Goal: Information Seeking & Learning: Obtain resource

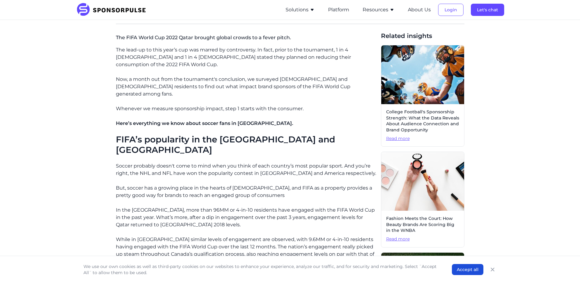
scroll to position [153, 0]
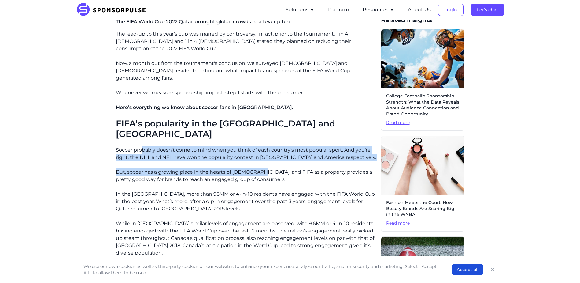
drag, startPoint x: 142, startPoint y: 125, endPoint x: 262, endPoint y: 146, distance: 122.0
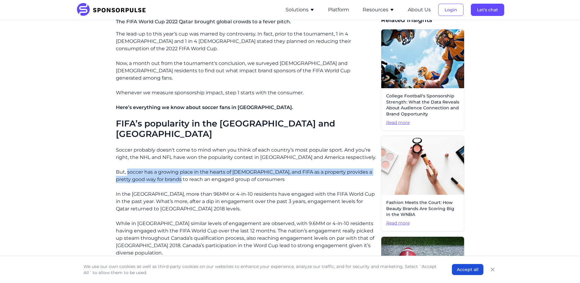
drag, startPoint x: 128, startPoint y: 150, endPoint x: 171, endPoint y: 153, distance: 43.2
click at [171, 168] on p "But, soccer has a growing place in the hearts of [DEMOGRAPHIC_DATA], and FIFA a…" at bounding box center [246, 175] width 260 height 15
drag, startPoint x: 171, startPoint y: 153, endPoint x: 158, endPoint y: 161, distance: 14.9
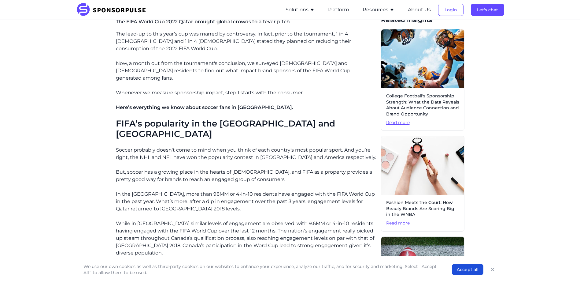
click at [119, 168] on p "But, soccer has a growing place in the hearts of [DEMOGRAPHIC_DATA], and FIFA a…" at bounding box center [246, 175] width 260 height 15
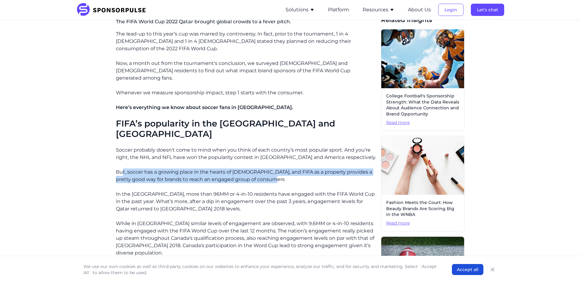
drag, startPoint x: 122, startPoint y: 144, endPoint x: 272, endPoint y: 155, distance: 150.9
click at [272, 168] on p "But, soccer has a growing place in the hearts of [DEMOGRAPHIC_DATA], and FIFA a…" at bounding box center [246, 175] width 260 height 15
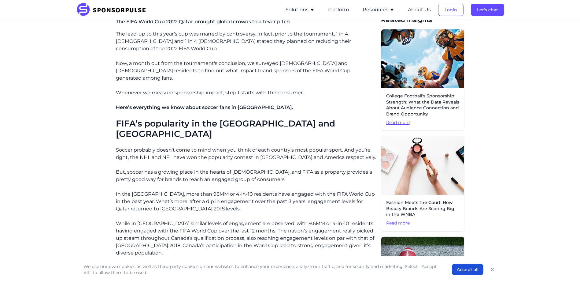
drag, startPoint x: 272, startPoint y: 155, endPoint x: 216, endPoint y: 176, distance: 60.5
click at [216, 190] on p "In the [GEOGRAPHIC_DATA], more than 96MM or 4-in-10 residents have engaged with…" at bounding box center [246, 201] width 260 height 22
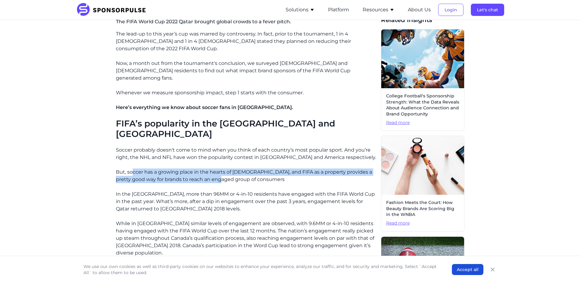
drag, startPoint x: 133, startPoint y: 147, endPoint x: 216, endPoint y: 159, distance: 83.1
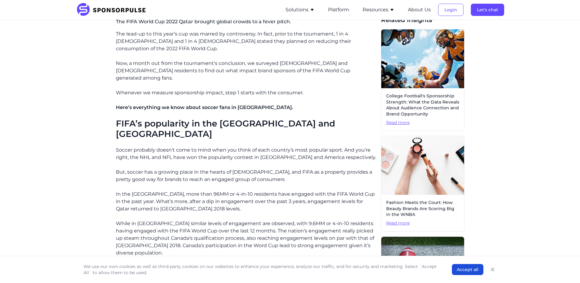
drag, startPoint x: 216, startPoint y: 159, endPoint x: 170, endPoint y: 169, distance: 46.4
click at [170, 190] on p "In the [GEOGRAPHIC_DATA], more than 96MM or 4-in-10 residents have engaged with…" at bounding box center [246, 201] width 260 height 22
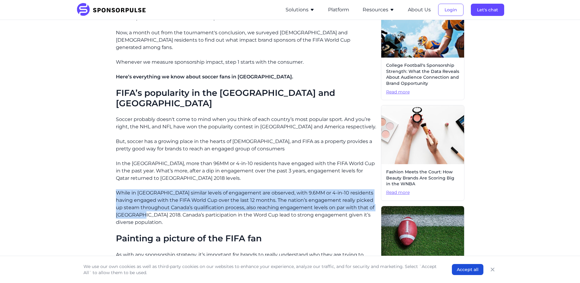
drag, startPoint x: 118, startPoint y: 168, endPoint x: 166, endPoint y: 187, distance: 52.0
click at [166, 189] on p "While in [GEOGRAPHIC_DATA] similar levels of engagement are observed, with 9.6M…" at bounding box center [246, 207] width 260 height 37
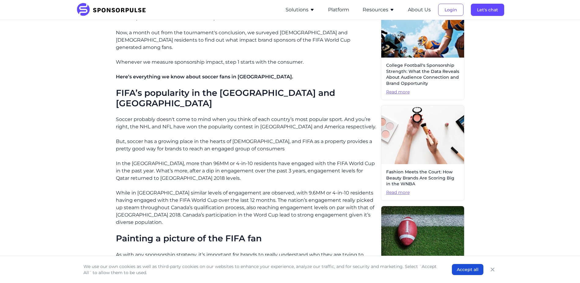
drag, startPoint x: 166, startPoint y: 187, endPoint x: 244, endPoint y: 196, distance: 78.8
click at [244, 196] on p "While in [GEOGRAPHIC_DATA] similar levels of engagement are observed, with 9.6M…" at bounding box center [246, 207] width 260 height 37
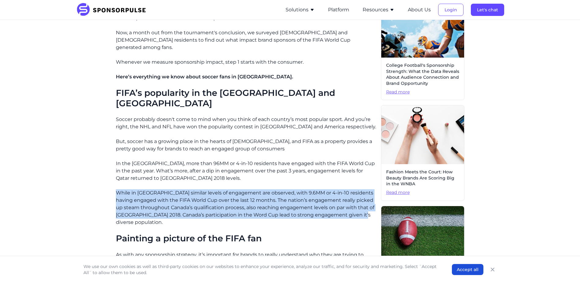
drag, startPoint x: 115, startPoint y: 166, endPoint x: 146, endPoint y: 200, distance: 46.3
drag, startPoint x: 146, startPoint y: 200, endPoint x: 136, endPoint y: 182, distance: 21.0
copy p "While in [GEOGRAPHIC_DATA] similar levels of engagement are observed, with 9.6M…"
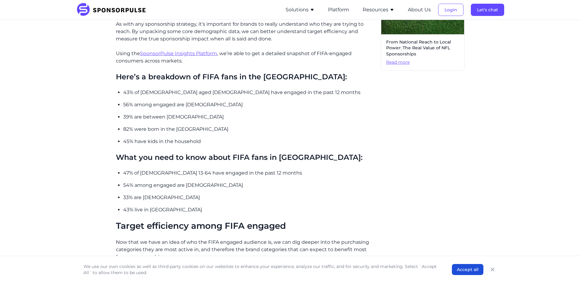
scroll to position [428, 0]
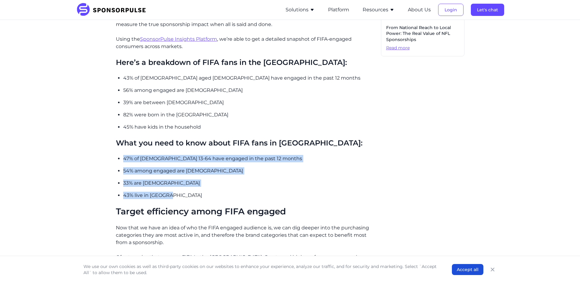
drag, startPoint x: 124, startPoint y: 134, endPoint x: 176, endPoint y: 169, distance: 62.3
click at [176, 169] on ul "47% of Canadians 13-64 have engaged in the past 12 months 54% among engaged are…" at bounding box center [249, 177] width 253 height 44
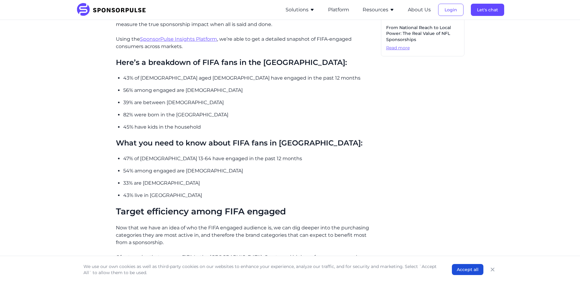
drag, startPoint x: 176, startPoint y: 169, endPoint x: 134, endPoint y: 121, distance: 63.7
click at [135, 138] on h3 "What you need to know about FIFA fans in [GEOGRAPHIC_DATA]:" at bounding box center [246, 142] width 260 height 9
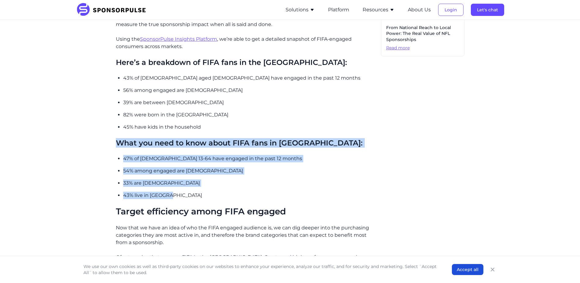
drag, startPoint x: 114, startPoint y: 117, endPoint x: 172, endPoint y: 173, distance: 80.5
click at [172, 173] on div "Home Insights FIFA Fan Demographics in North America Blog FIFA Fan Demographics…" at bounding box center [290, 142] width 418 height 1090
drag, startPoint x: 172, startPoint y: 173, endPoint x: 167, endPoint y: 159, distance: 14.5
copy div "What you need to know about FIFA fans in Canada: 47% of Canadians 13-64 have en…"
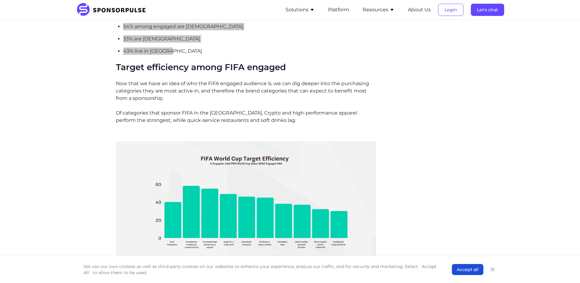
scroll to position [581, 0]
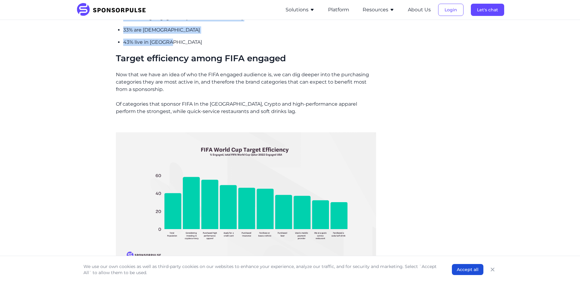
click at [216, 213] on img at bounding box center [246, 200] width 260 height 146
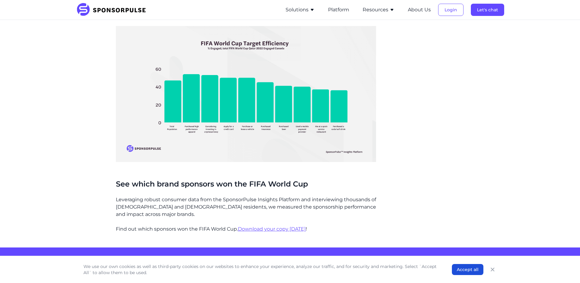
scroll to position [887, 0]
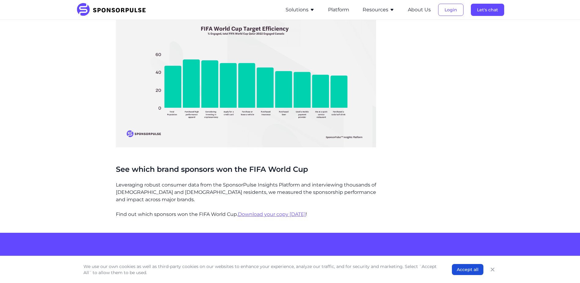
click at [258, 211] on u "Download your copy [DATE]" at bounding box center [272, 214] width 68 height 6
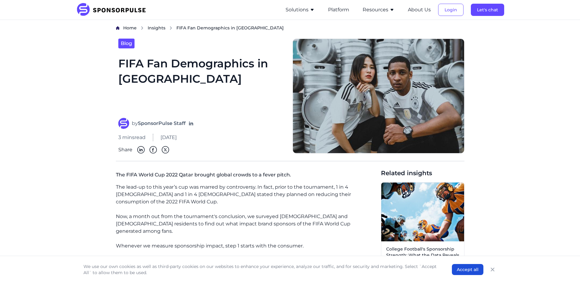
drag, startPoint x: 162, startPoint y: 138, endPoint x: 204, endPoint y: 137, distance: 41.9
click at [204, 137] on div "3 mins read January 13, 2023" at bounding box center [201, 137] width 167 height 7
copy span "[DATE]"
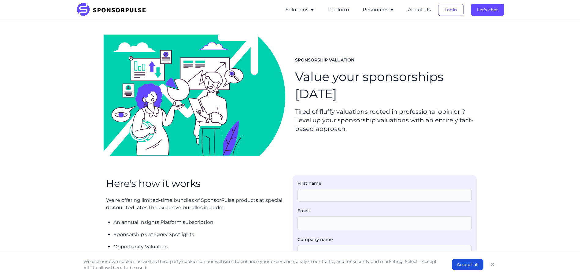
click at [115, 11] on img at bounding box center [113, 9] width 74 height 13
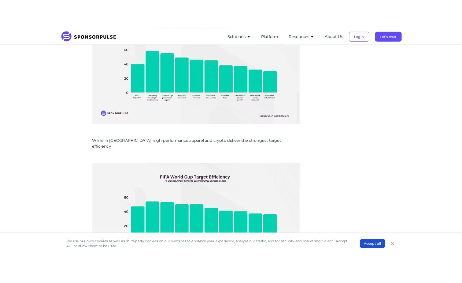
scroll to position [765, 0]
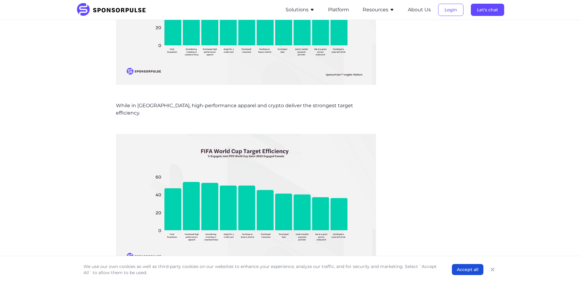
click at [248, 184] on img at bounding box center [246, 202] width 260 height 146
click at [298, 167] on img at bounding box center [246, 202] width 260 height 146
click at [319, 166] on img at bounding box center [246, 202] width 260 height 146
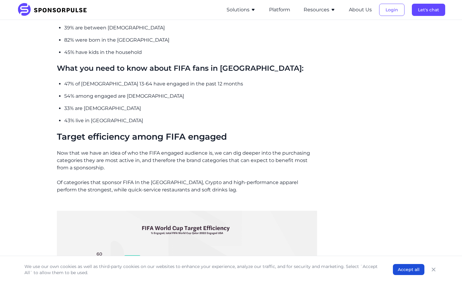
scroll to position [501, 0]
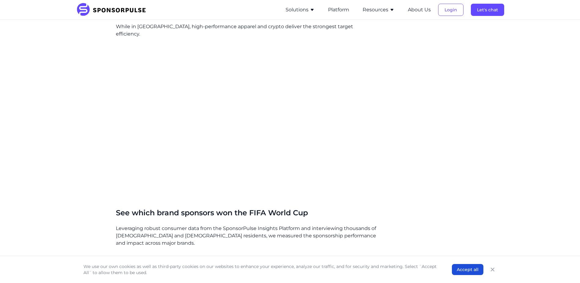
scroll to position [856, 0]
